Goal: Find specific page/section: Find specific page/section

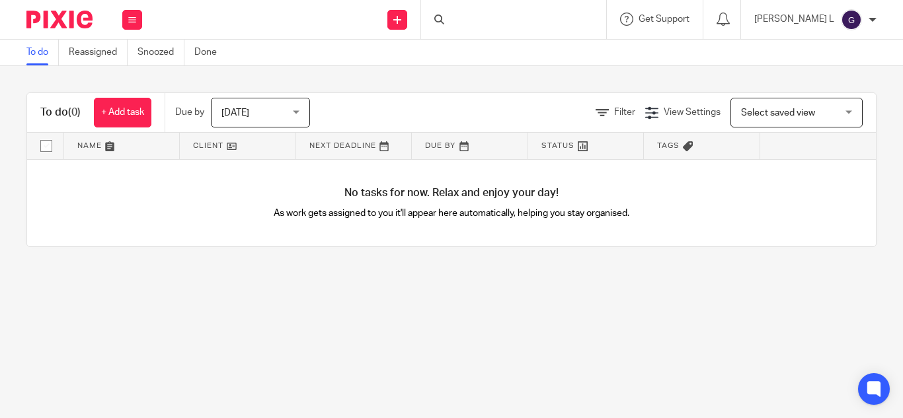
click at [508, 17] on div at bounding box center [513, 19] width 185 height 39
click at [509, 20] on input "Search" at bounding box center [506, 22] width 119 height 12
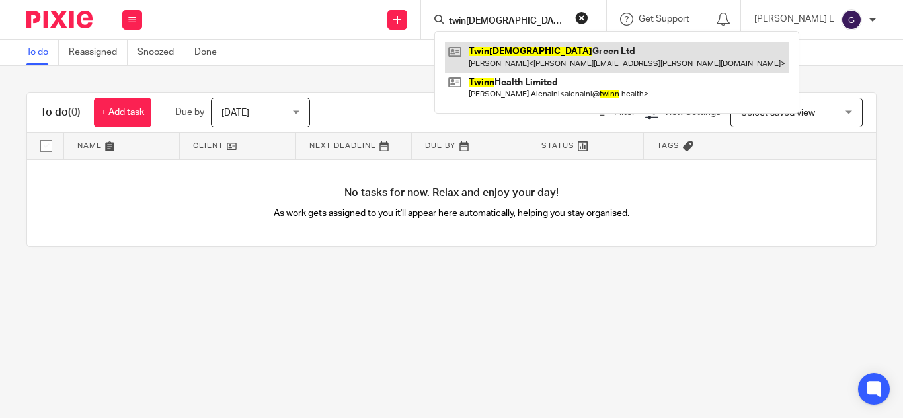
type input "twin4"
click at [590, 58] on link at bounding box center [617, 57] width 344 height 30
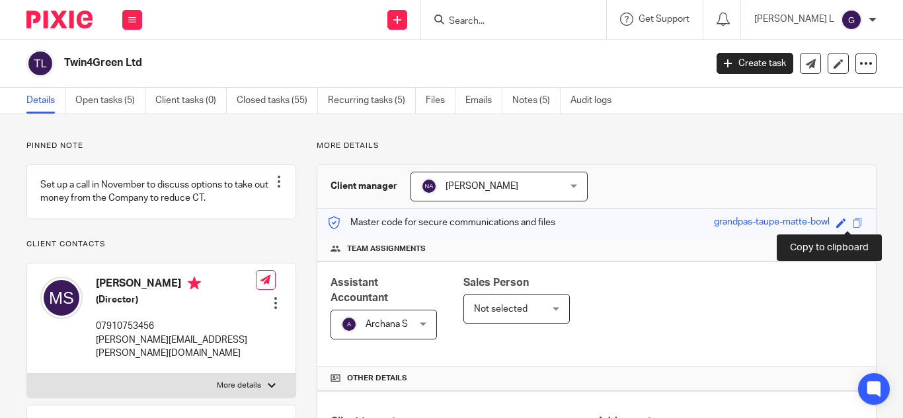
click at [853, 225] on span at bounding box center [858, 223] width 10 height 10
click at [853, 220] on span at bounding box center [858, 223] width 10 height 10
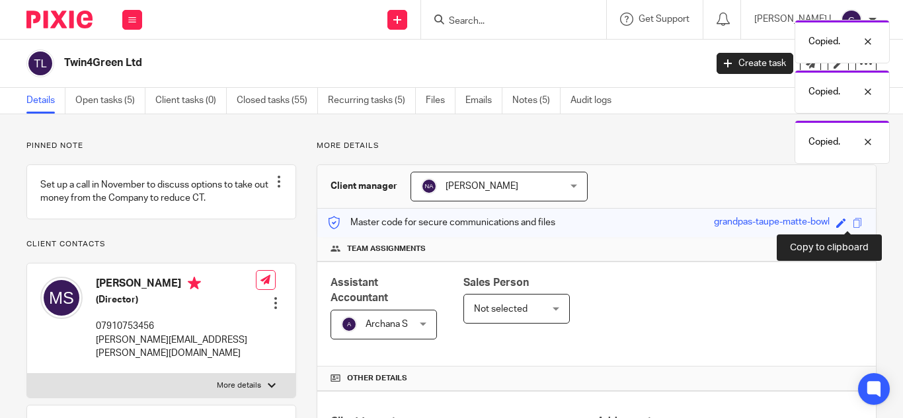
click at [853, 220] on span at bounding box center [858, 223] width 10 height 10
